Goal: Information Seeking & Learning: Learn about a topic

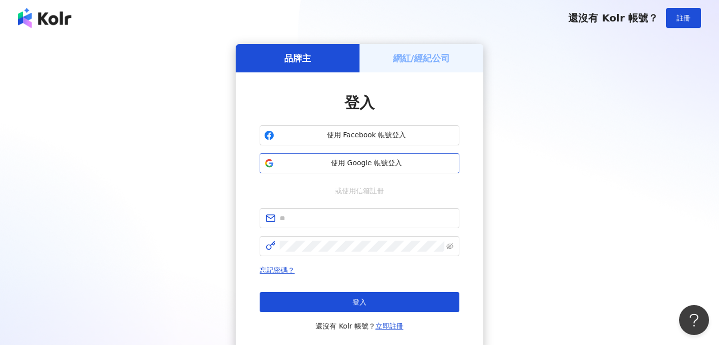
click at [296, 160] on span "使用 Google 帳號登入" at bounding box center [366, 163] width 177 height 10
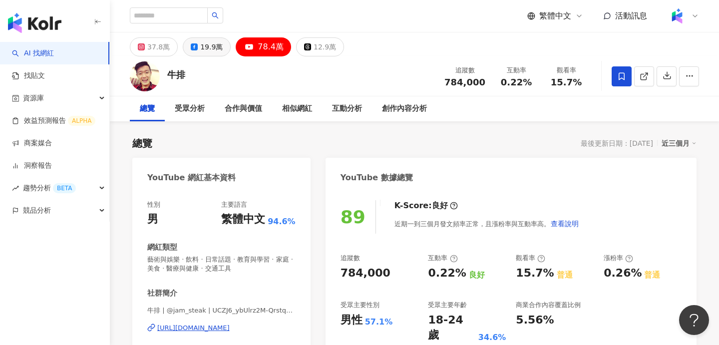
click at [200, 47] on div "19.9萬" at bounding box center [211, 47] width 22 height 14
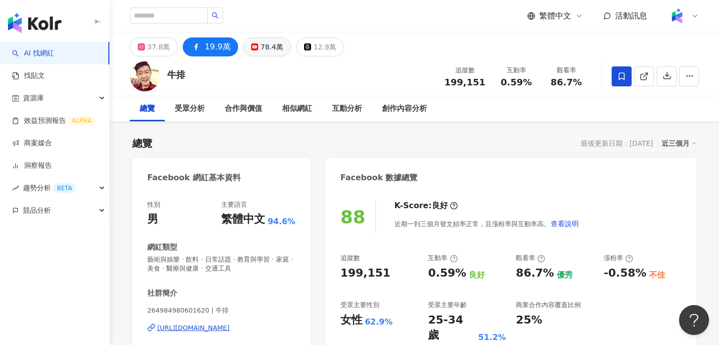
click at [274, 52] on div "78.4萬" at bounding box center [272, 47] width 22 height 14
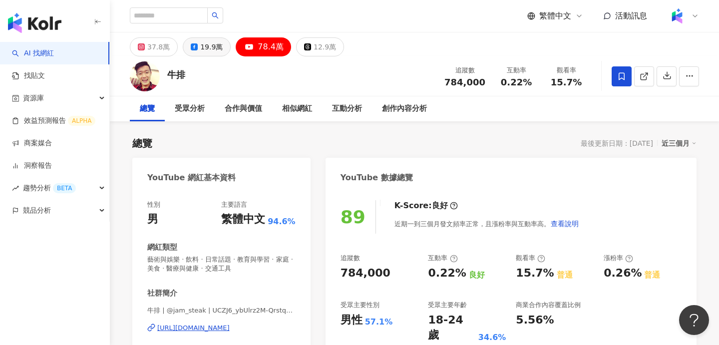
click at [208, 40] on div "19.9萬" at bounding box center [211, 47] width 22 height 14
